Goal: Task Accomplishment & Management: Manage account settings

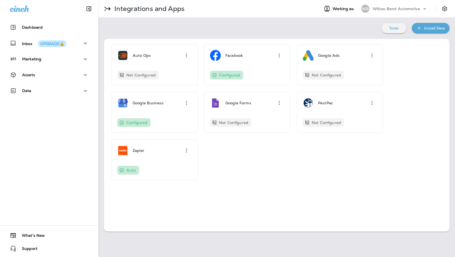
click at [406, 7] on p "Willow Bend Automotive" at bounding box center [396, 9] width 47 height 4
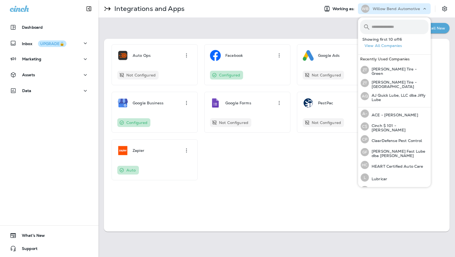
click at [389, 46] on button "View All Companies" at bounding box center [396, 46] width 68 height 8
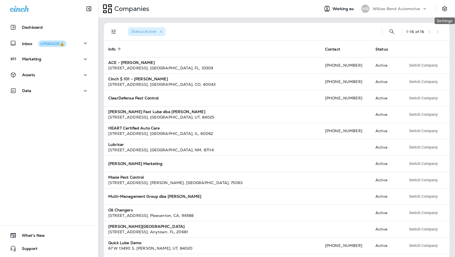
drag, startPoint x: 440, startPoint y: 9, endPoint x: 436, endPoint y: 23, distance: 14.2
click at [440, 9] on button "Settings" at bounding box center [444, 9] width 10 height 10
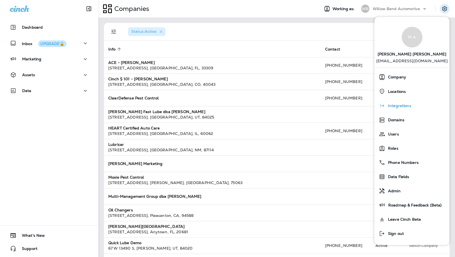
click at [397, 101] on div "Integrations" at bounding box center [411, 105] width 71 height 11
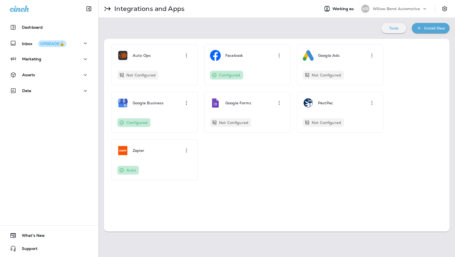
click at [397, 10] on p "Willow Bend Automotive" at bounding box center [396, 9] width 47 height 4
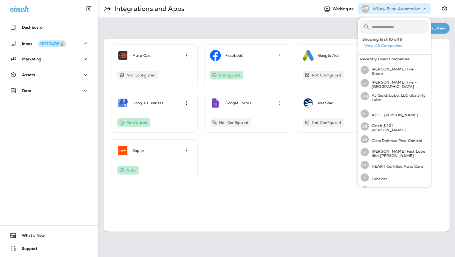
click at [373, 47] on button "View All Companies" at bounding box center [396, 46] width 68 height 8
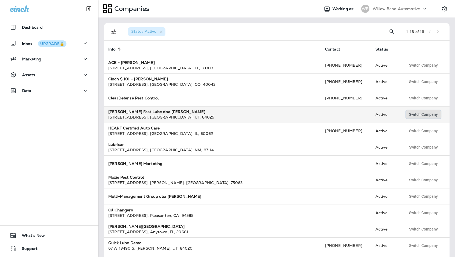
click at [431, 116] on span "Switch Company" at bounding box center [423, 115] width 29 height 4
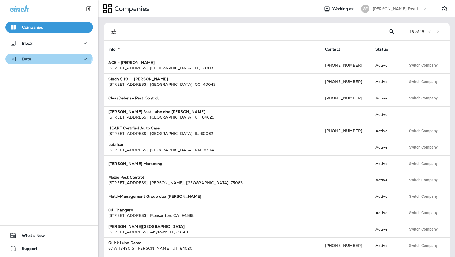
click at [46, 54] on button "Data" at bounding box center [48, 59] width 87 height 11
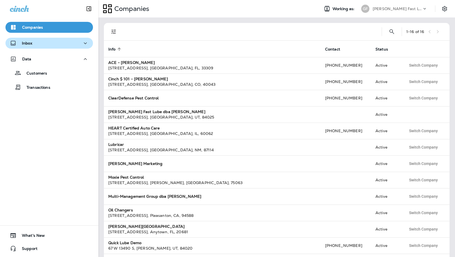
click at [39, 43] on div "Inbox" at bounding box center [49, 43] width 79 height 7
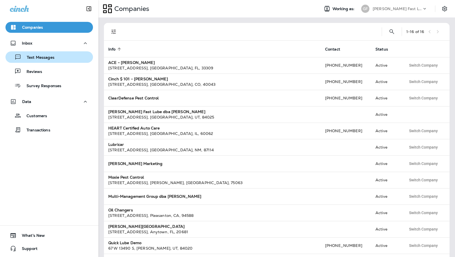
click at [31, 58] on p "Text Messages" at bounding box center [37, 57] width 33 height 5
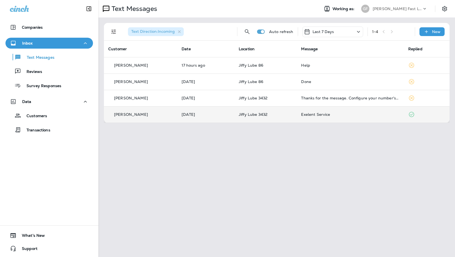
click at [149, 108] on td "Raul Guzman" at bounding box center [140, 114] width 73 height 16
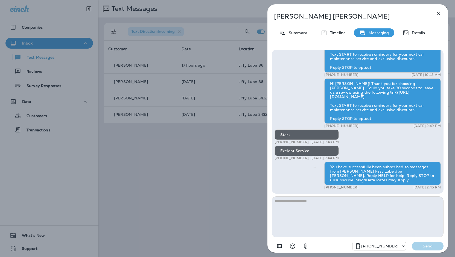
click at [343, 212] on textarea at bounding box center [358, 217] width 172 height 41
click at [437, 15] on icon "button" at bounding box center [438, 13] width 7 height 7
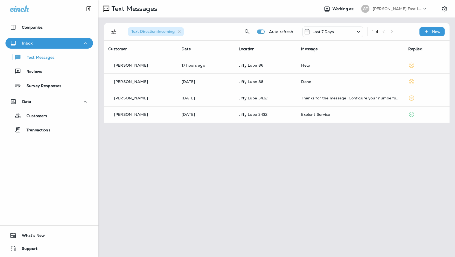
click at [51, 77] on div at bounding box center [227, 128] width 455 height 257
click at [48, 71] on div "Reviews" at bounding box center [49, 71] width 83 height 8
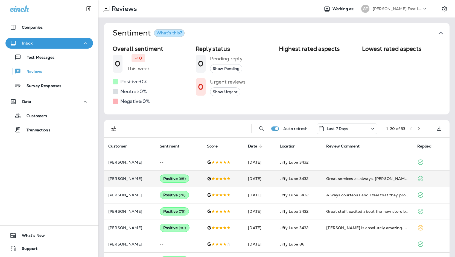
click at [315, 177] on td "Jiffy Lube 3432" at bounding box center [298, 179] width 46 height 16
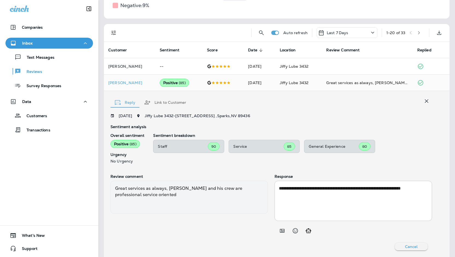
click at [310, 200] on textarea "**********" at bounding box center [352, 200] width 146 height 31
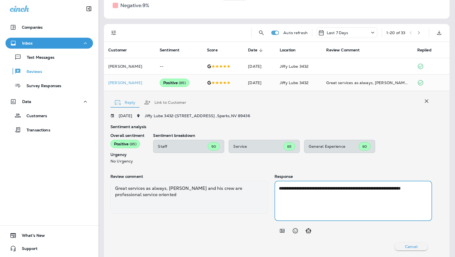
scroll to position [123, 0]
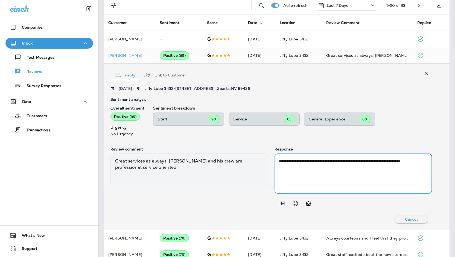
click at [336, 181] on textarea "**********" at bounding box center [352, 173] width 146 height 31
drag, startPoint x: 336, startPoint y: 181, endPoint x: 329, endPoint y: 176, distance: 9.1
click at [336, 180] on textarea "**********" at bounding box center [352, 173] width 146 height 31
click at [328, 175] on textarea "**********" at bounding box center [352, 173] width 146 height 31
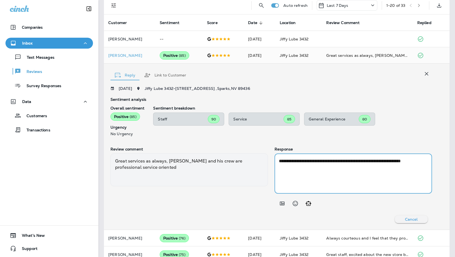
drag, startPoint x: 309, startPoint y: 169, endPoint x: 302, endPoint y: 166, distance: 7.9
click at [309, 169] on textarea "**********" at bounding box center [352, 173] width 146 height 31
drag, startPoint x: 291, startPoint y: 164, endPoint x: 256, endPoint y: 154, distance: 36.3
click at [256, 154] on div "**********" at bounding box center [270, 178] width 321 height 62
drag, startPoint x: 296, startPoint y: 159, endPoint x: 308, endPoint y: 160, distance: 12.1
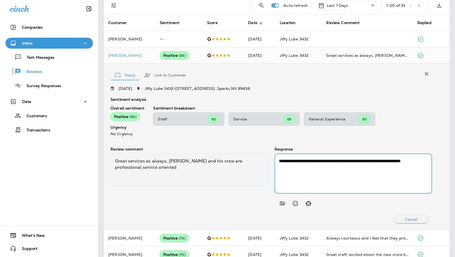
click at [296, 159] on textarea "**********" at bounding box center [352, 173] width 146 height 31
click at [52, 55] on p "Text Messages" at bounding box center [37, 57] width 33 height 5
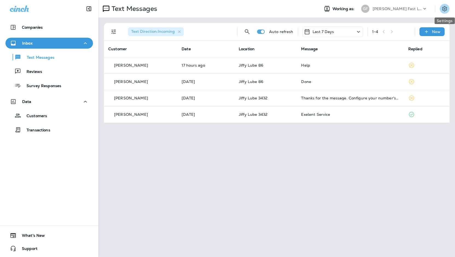
click at [445, 13] on button "Settings" at bounding box center [444, 9] width 10 height 10
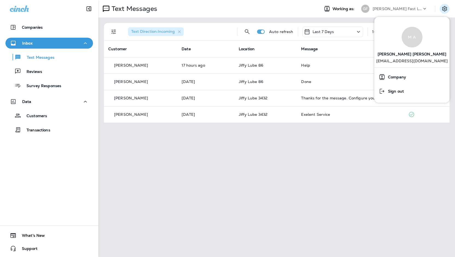
drag, startPoint x: 406, startPoint y: 95, endPoint x: 376, endPoint y: 160, distance: 71.5
click at [377, 0] on body "Companies Inbox Text Messages Reviews Survey Responses Data Customers Transacti…" at bounding box center [227, 0] width 455 height 0
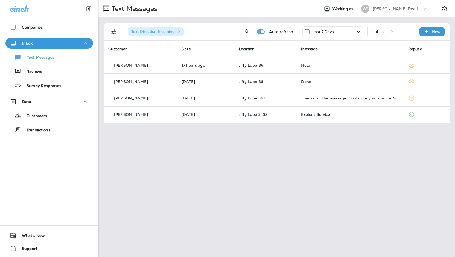
click at [395, 10] on p "[PERSON_NAME] Fast Lube dba [PERSON_NAME]" at bounding box center [397, 9] width 49 height 4
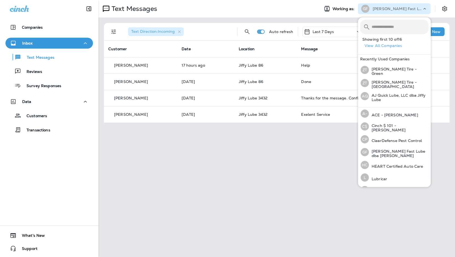
click at [379, 45] on button "View All Companies" at bounding box center [396, 46] width 68 height 8
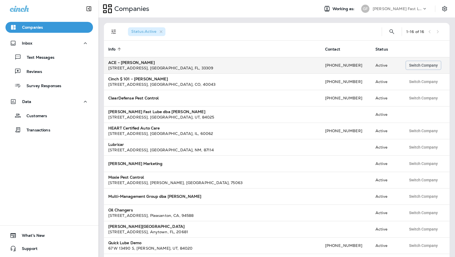
click at [409, 66] on span "Switch Company" at bounding box center [423, 65] width 29 height 4
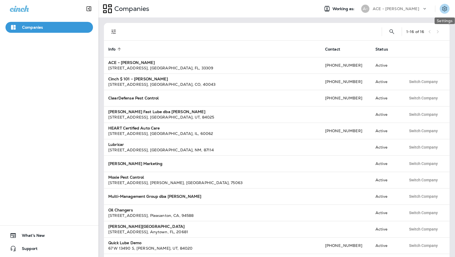
click at [443, 11] on icon "Settings" at bounding box center [444, 8] width 7 height 7
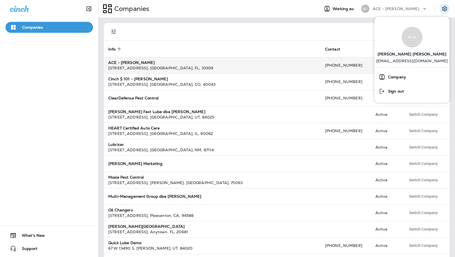
click at [273, 61] on div "ACE - [PERSON_NAME]" at bounding box center [212, 62] width 208 height 5
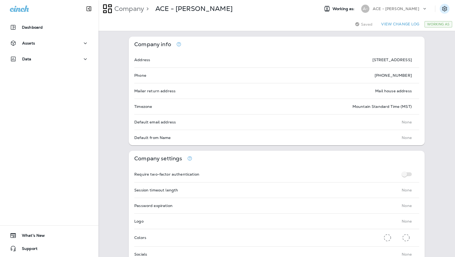
click at [439, 12] on button "Settings" at bounding box center [444, 9] width 10 height 10
